Goal: Use online tool/utility: Use online tool/utility

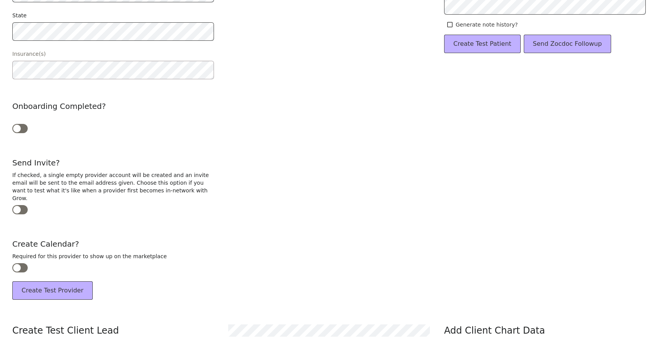
scroll to position [311, 0]
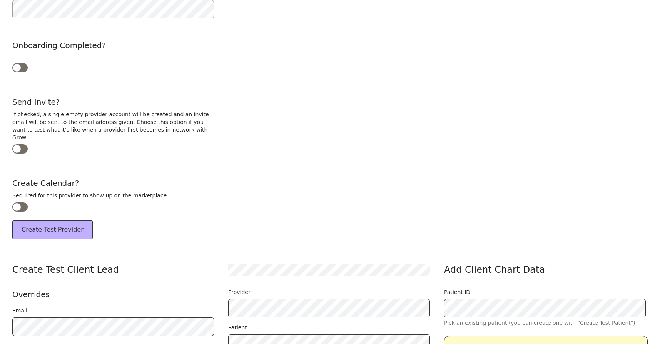
click at [18, 203] on div at bounding box center [19, 207] width 15 height 9
click at [32, 221] on button "Create Test Provider" at bounding box center [52, 230] width 80 height 18
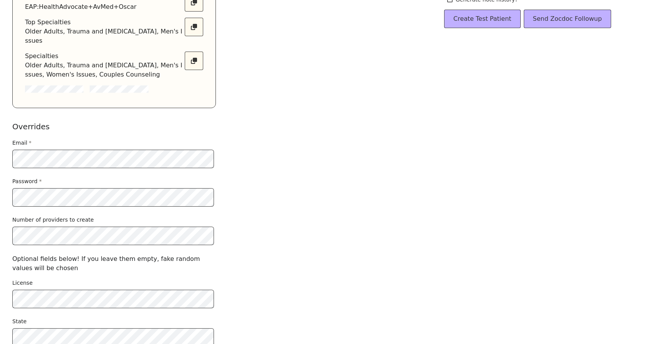
scroll to position [326, 0]
